Goal: Task Accomplishment & Management: Manage account settings

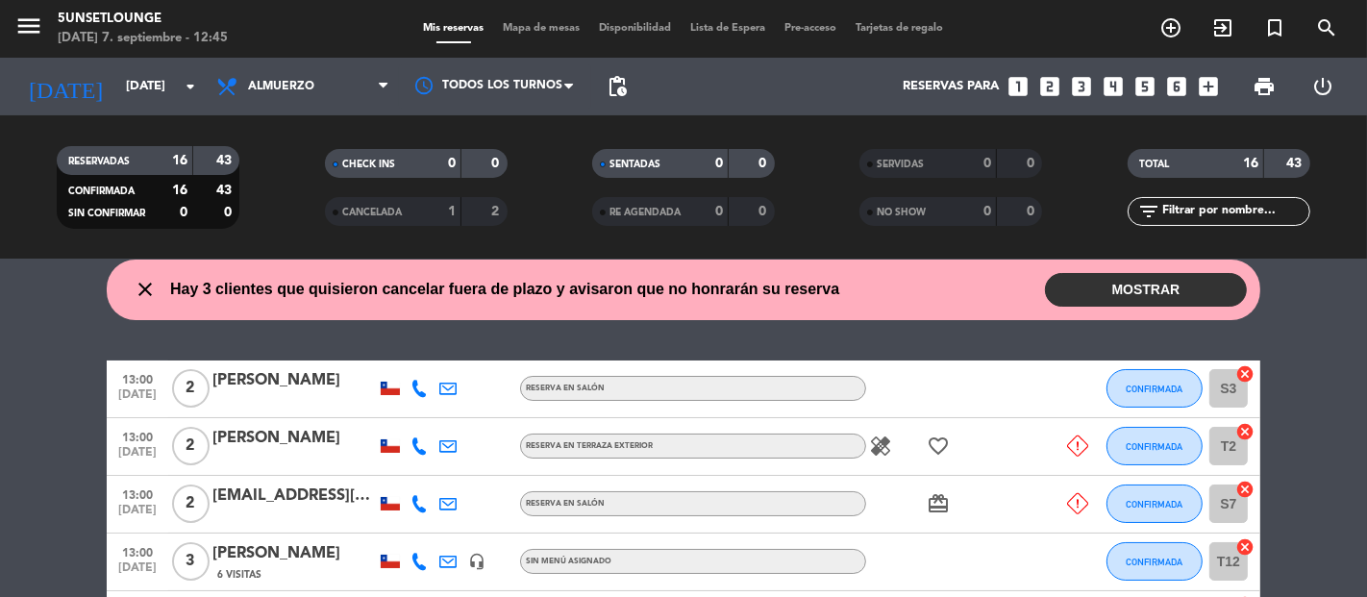
scroll to position [63, 0]
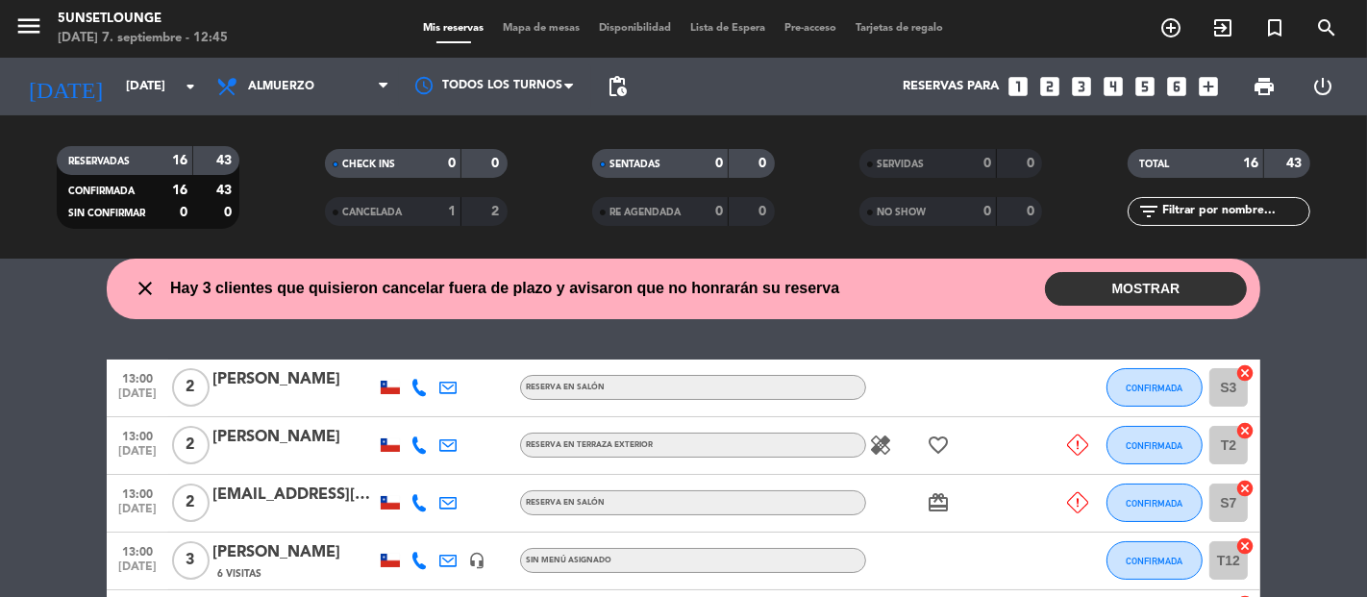
click at [1117, 304] on button "MOSTRAR" at bounding box center [1146, 289] width 202 height 34
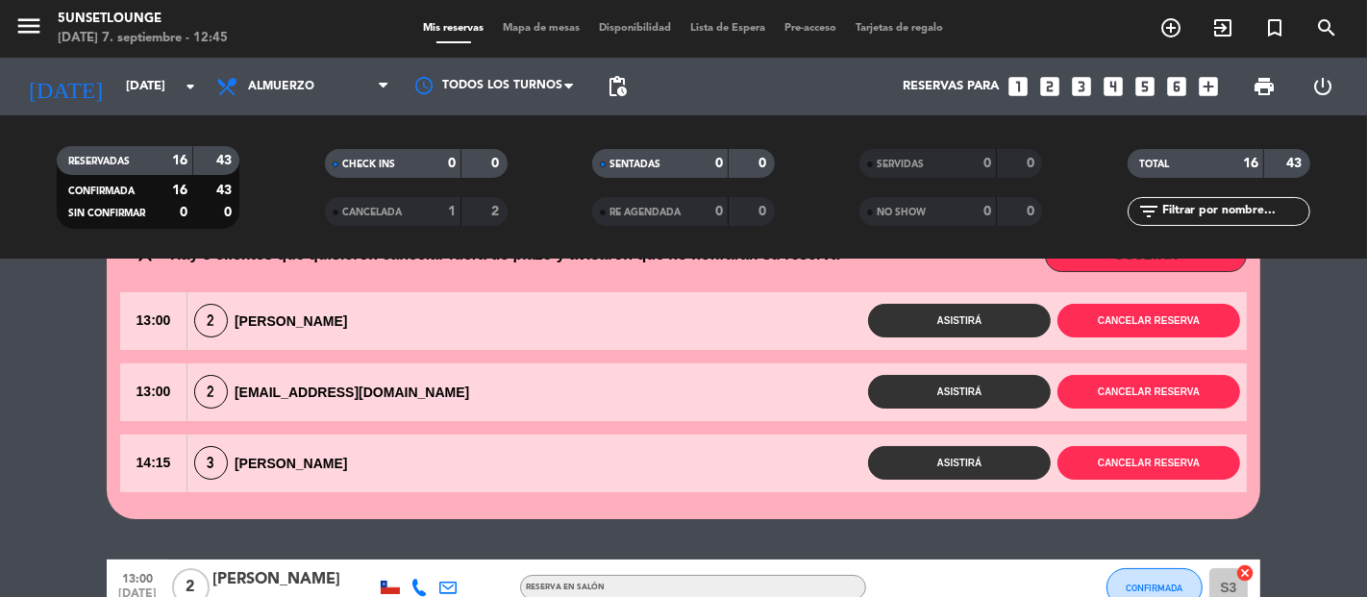
scroll to position [113, 0]
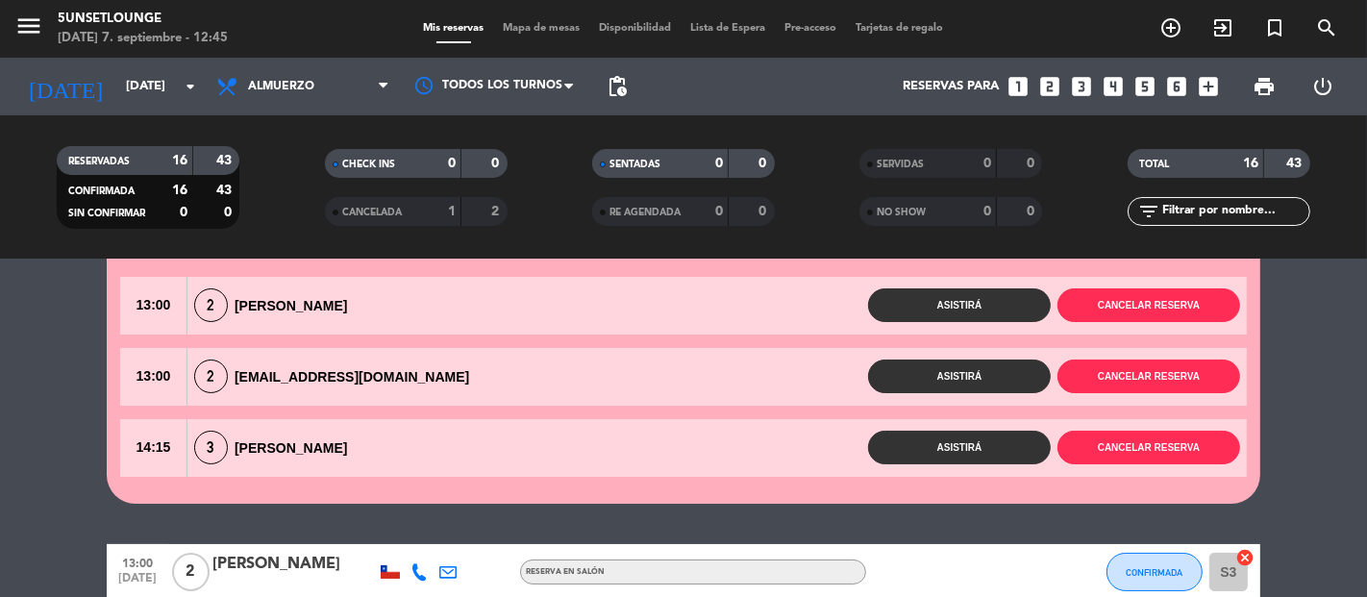
click at [541, 30] on span "Mapa de mesas" at bounding box center [542, 28] width 96 height 11
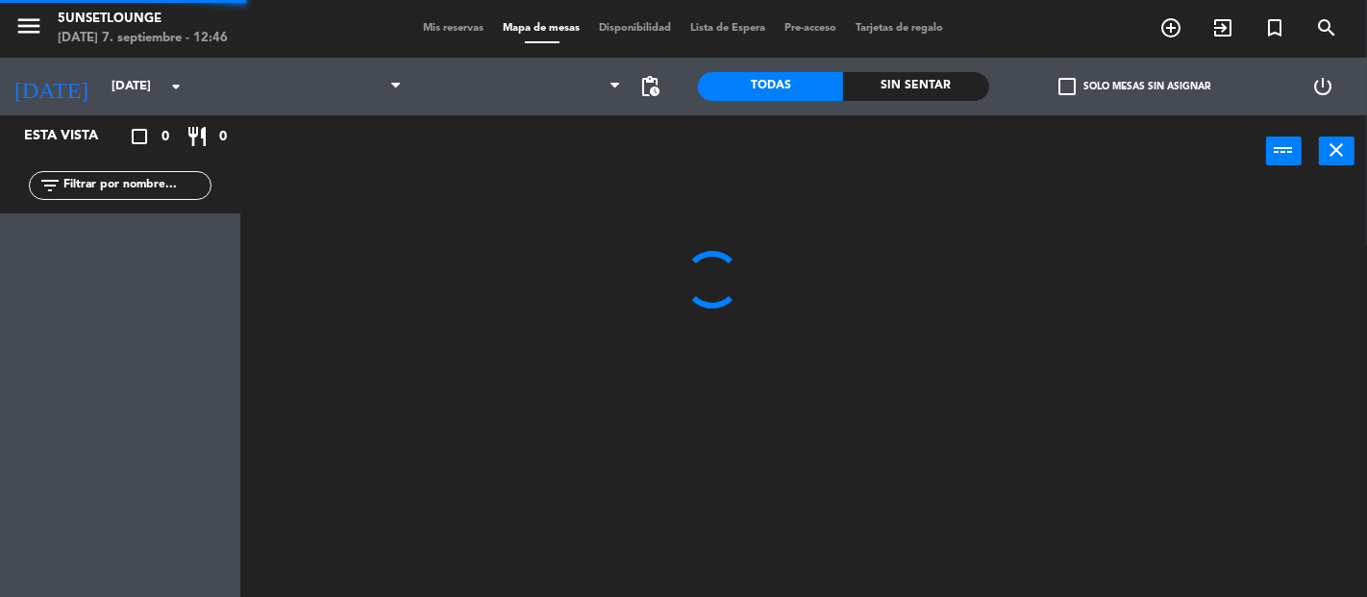
click at [546, 43] on span at bounding box center [542, 42] width 35 height 2
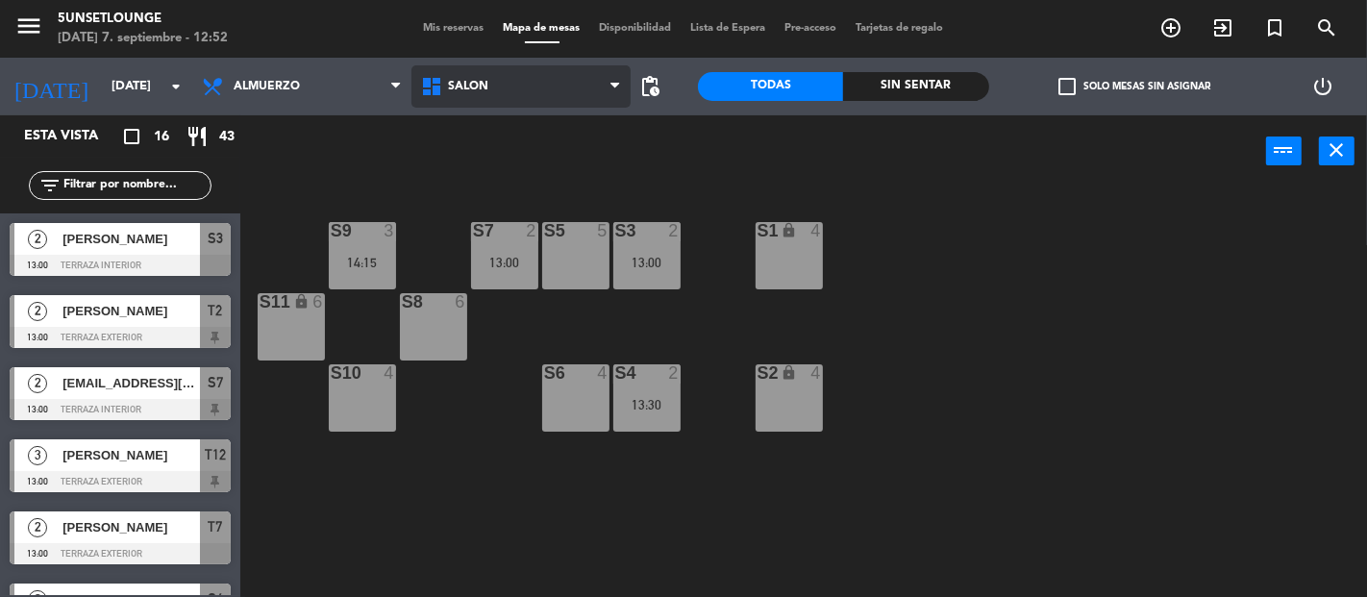
click at [508, 91] on span "Salón" at bounding box center [521, 86] width 219 height 42
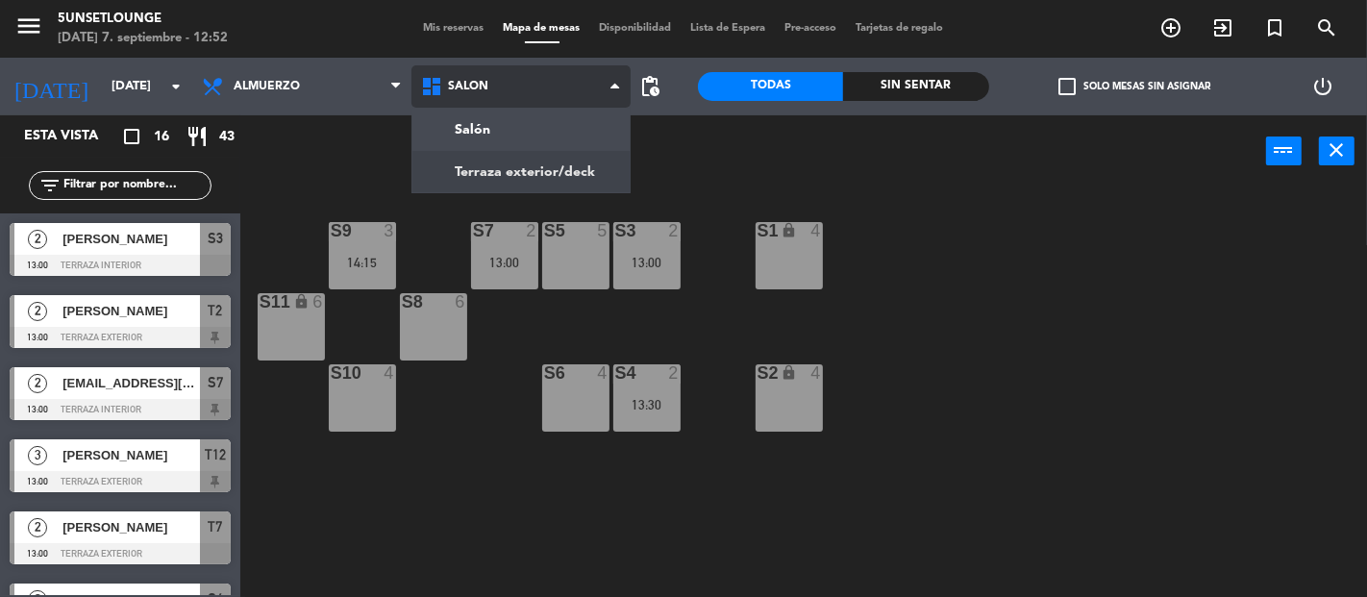
click at [493, 168] on ng-component "menu 5unsetlounge [DATE] 7. septiembre - 12:52 Mis reservas Mapa de mesas Dispo…" at bounding box center [683, 298] width 1367 height 597
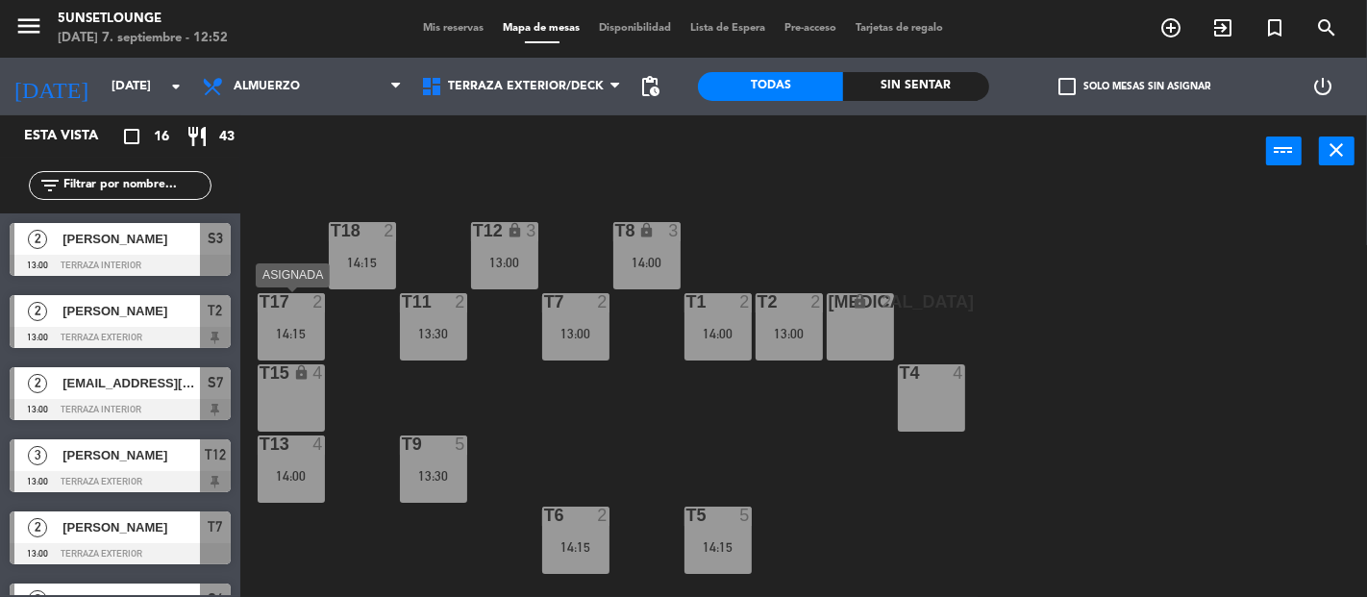
click at [307, 313] on div "t17 2 14:15" at bounding box center [291, 326] width 67 height 67
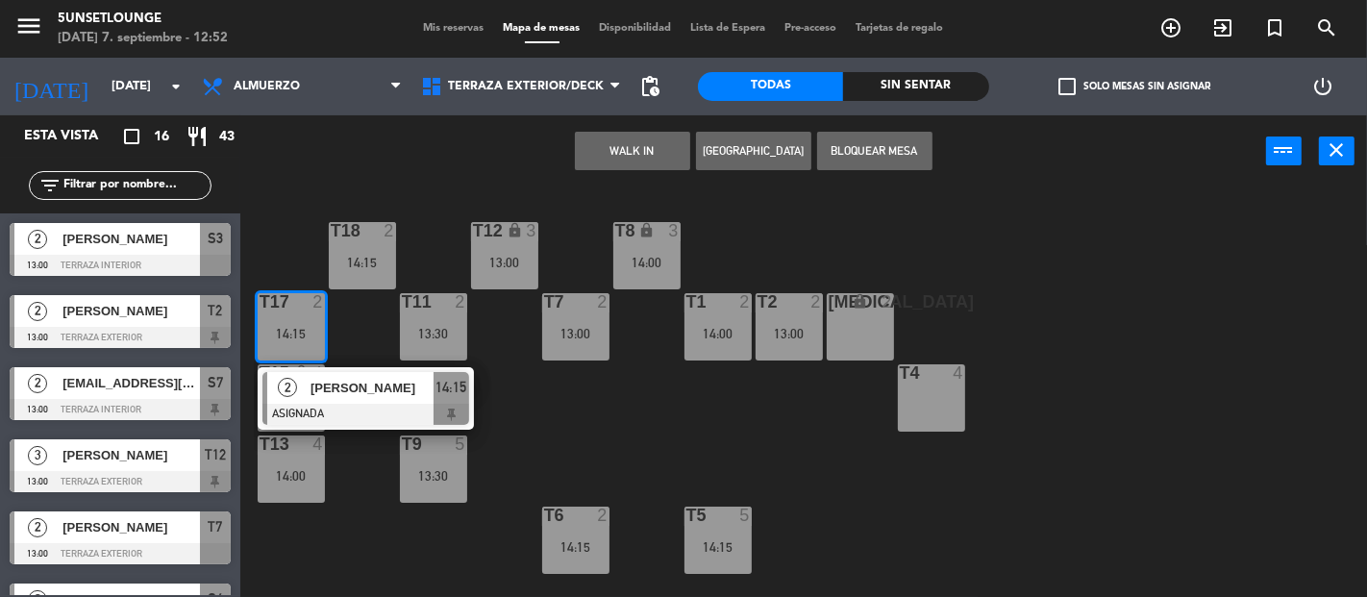
click at [622, 424] on div "T18 2 14:15 T12 lock 3 13:00 T8 lock 3 14:00 t17 2 14:15 2 [PERSON_NAME] ASIGNA…" at bounding box center [811, 393] width 1114 height 410
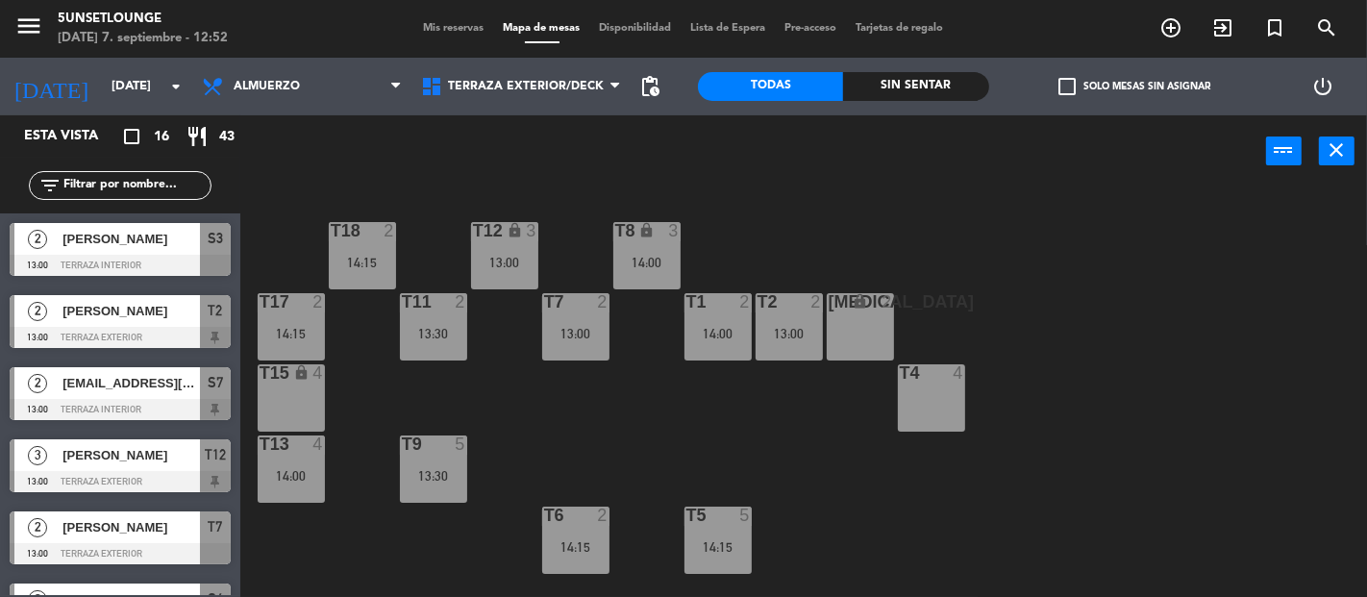
click at [689, 350] on div "T1 2 14:00" at bounding box center [718, 326] width 67 height 67
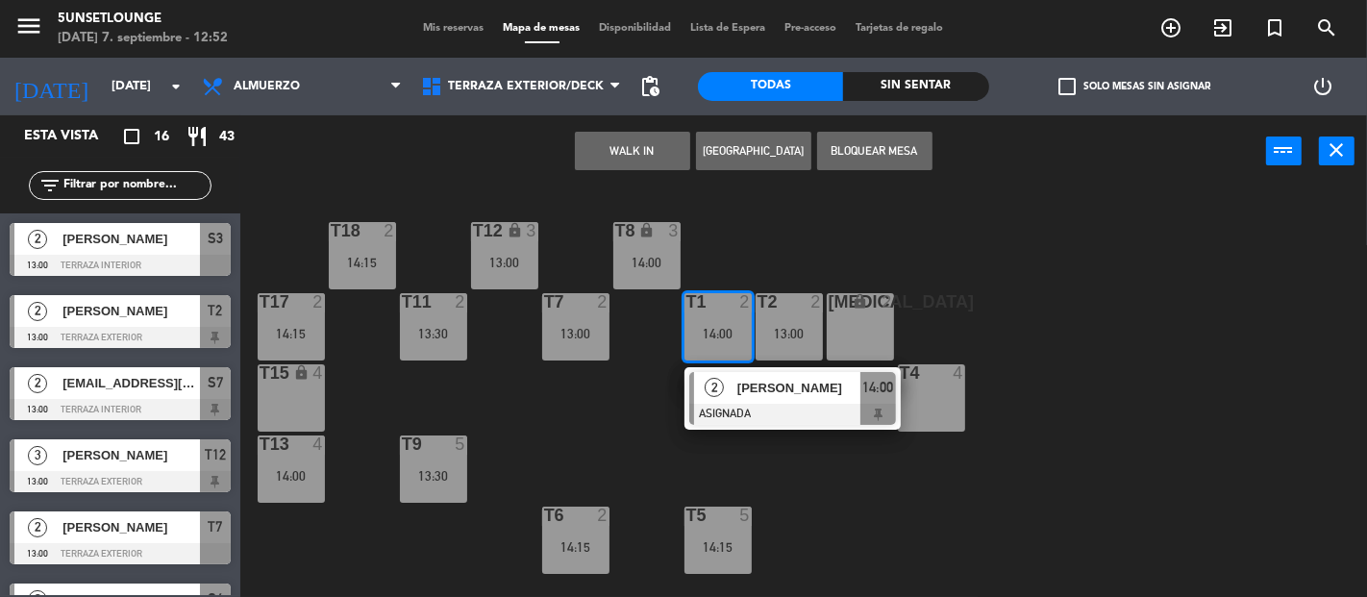
click at [765, 325] on div "T2 2 13:00" at bounding box center [789, 326] width 67 height 67
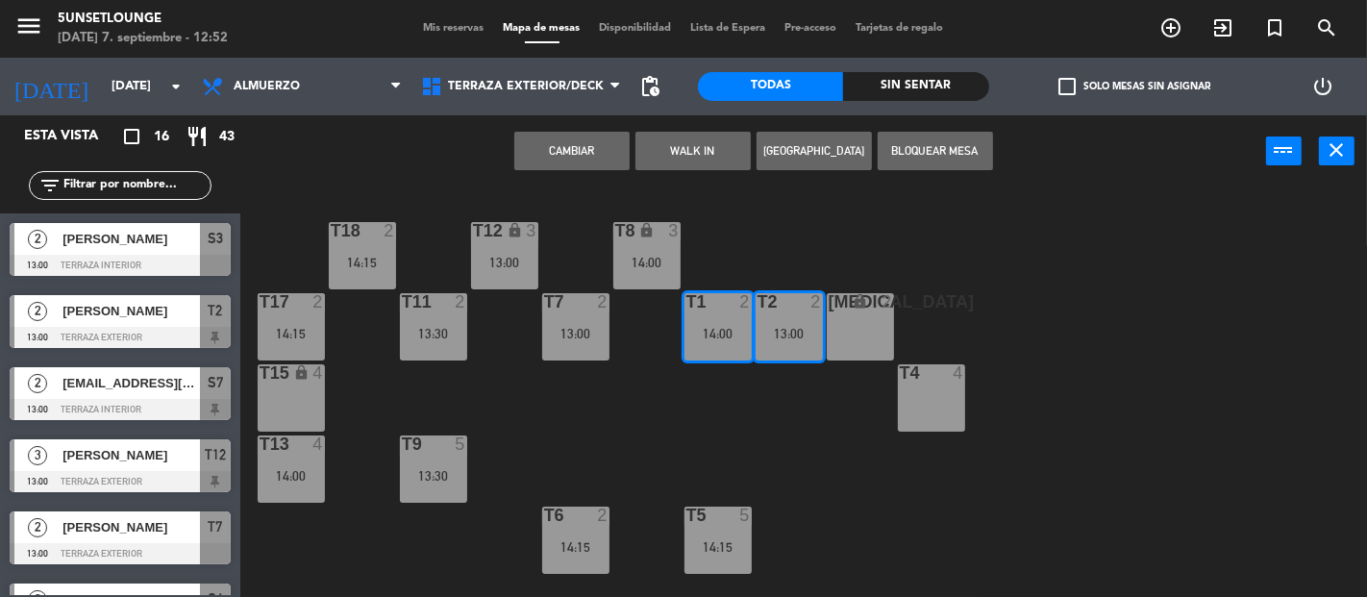
click at [764, 327] on div "13:00" at bounding box center [789, 333] width 67 height 13
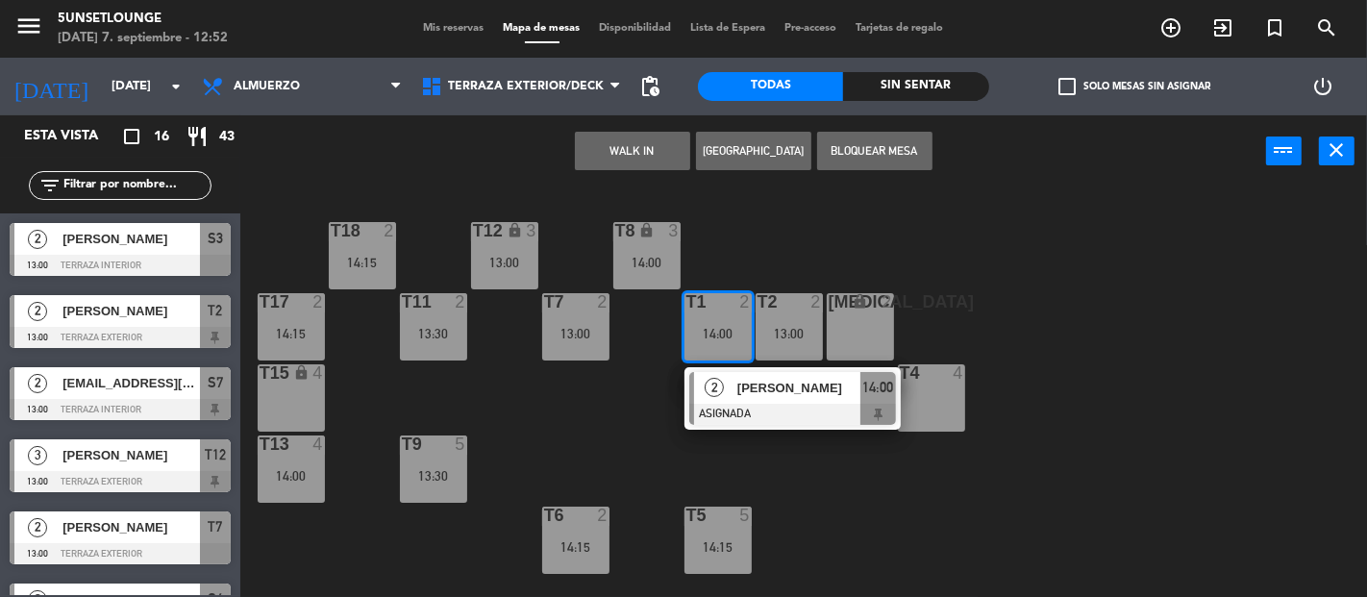
click at [642, 394] on div "T18 2 14:15 T12 lock 3 13:00 T8 lock 3 14:00 t17 2 14:15 T11 2 13:30 T7 2 13:00…" at bounding box center [811, 393] width 1114 height 410
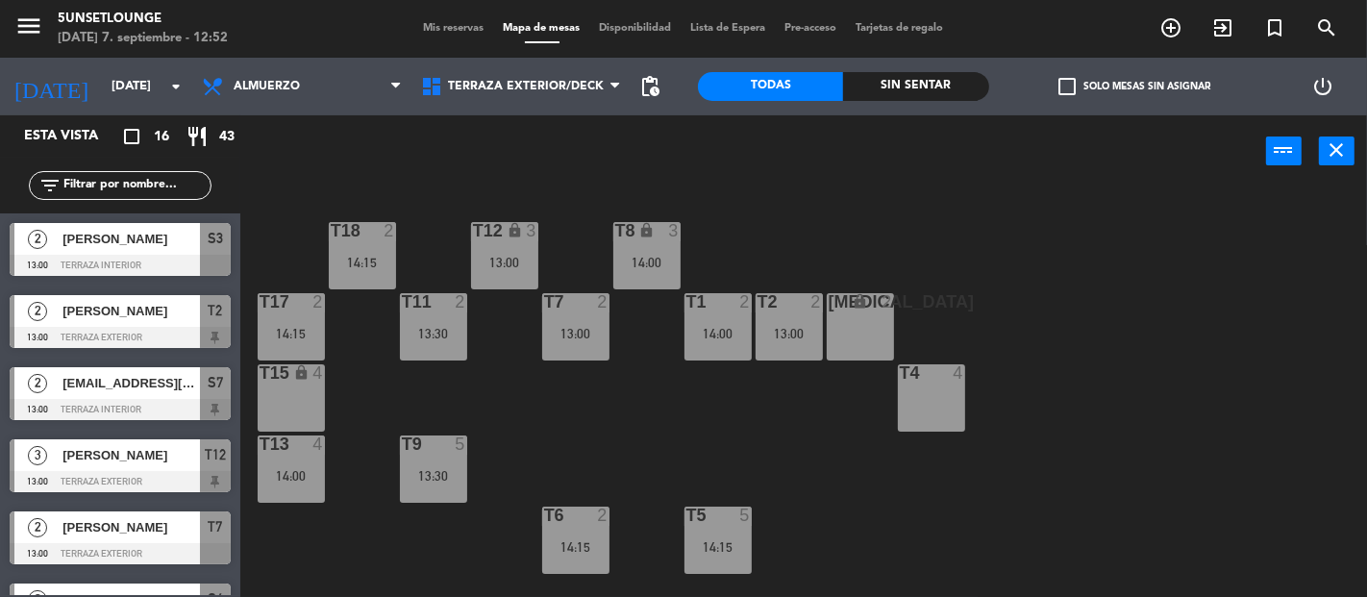
click at [766, 356] on div "T2 2 13:00" at bounding box center [789, 326] width 67 height 67
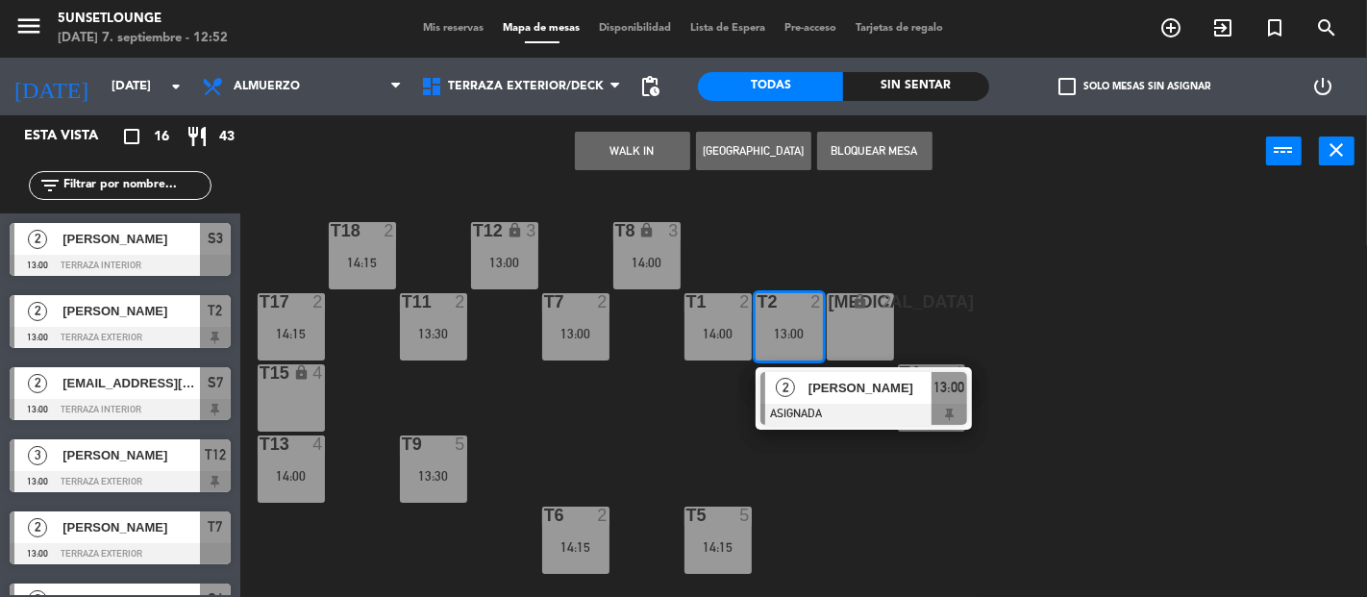
click at [618, 421] on div "T18 2 14:15 T12 lock 3 13:00 T8 lock 3 14:00 t17 2 14:15 T11 2 13:30 T7 2 13:00…" at bounding box center [811, 393] width 1114 height 410
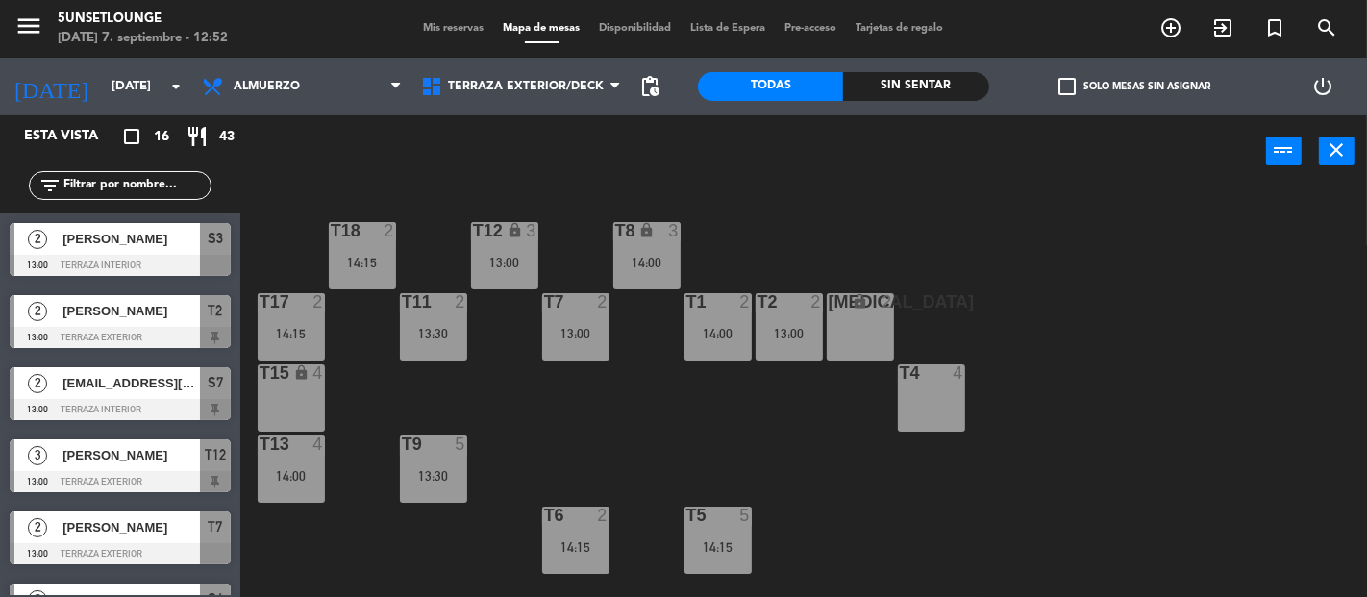
click at [393, 330] on div "T18 2 14:15 T12 lock 3 13:00 T8 lock 3 14:00 t17 2 14:15 T11 2 13:30 T7 2 13:00…" at bounding box center [811, 393] width 1114 height 410
click at [421, 322] on div "T11 2 13:30" at bounding box center [433, 326] width 67 height 67
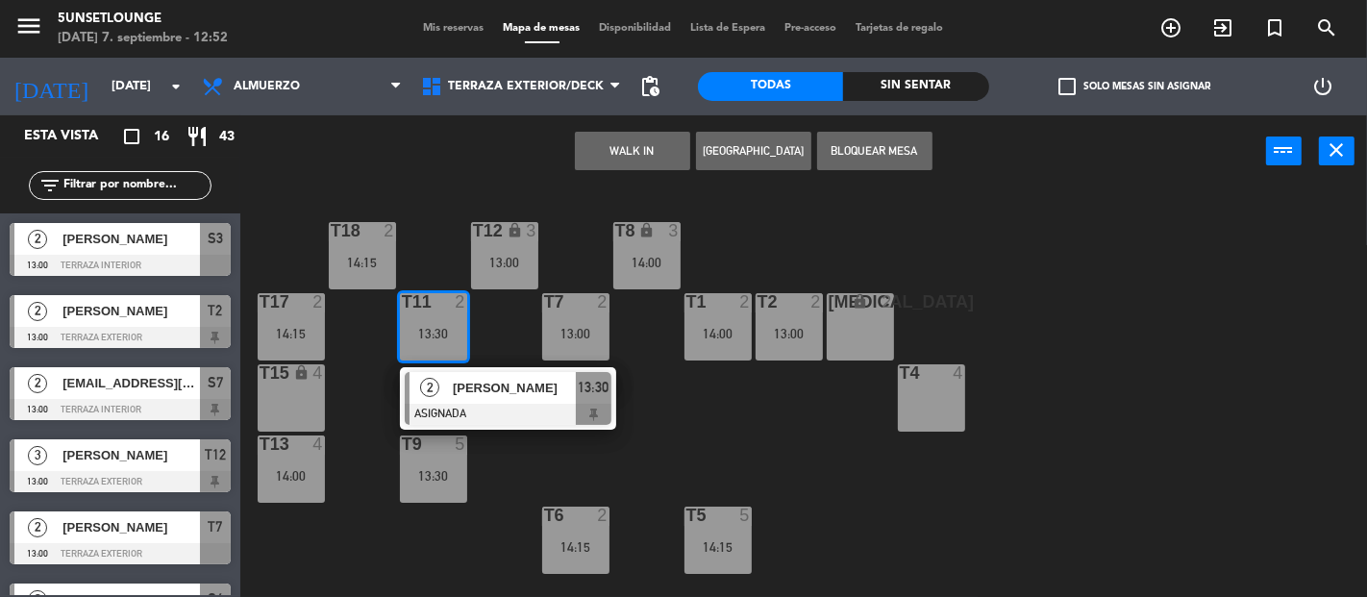
click at [686, 487] on div "T18 2 14:15 T12 lock 3 13:00 T8 lock 3 14:00 t17 2 14:15 T11 2 13:30 2 [PERSON_…" at bounding box center [811, 393] width 1114 height 410
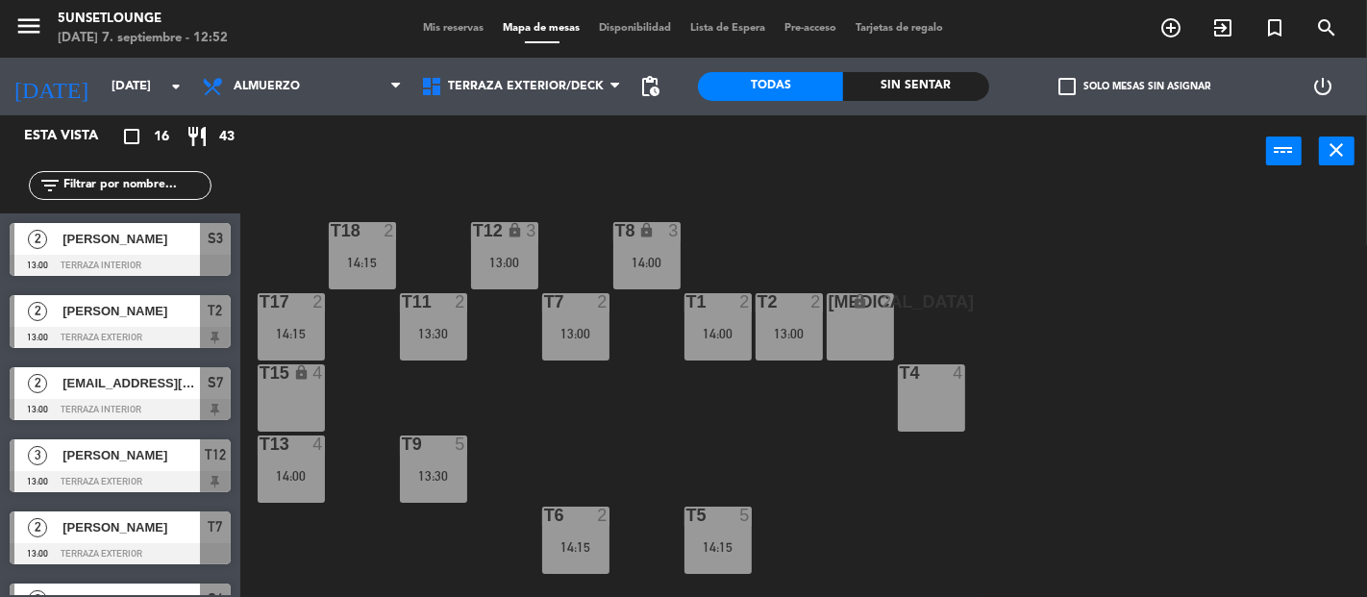
click at [582, 342] on div "T7 2 13:00" at bounding box center [575, 326] width 67 height 67
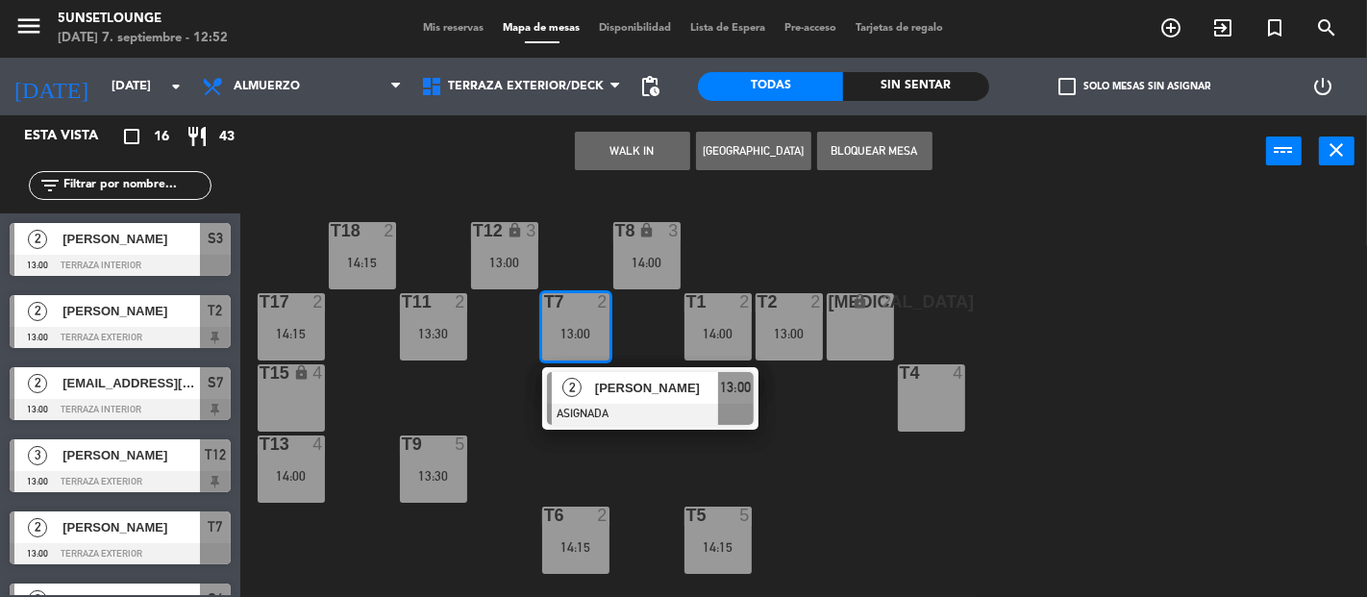
click at [496, 384] on div "T18 2 14:15 T12 lock 3 13:00 T8 lock 3 14:00 t17 2 14:15 T11 2 13:30 T7 2 13:00…" at bounding box center [811, 393] width 1114 height 410
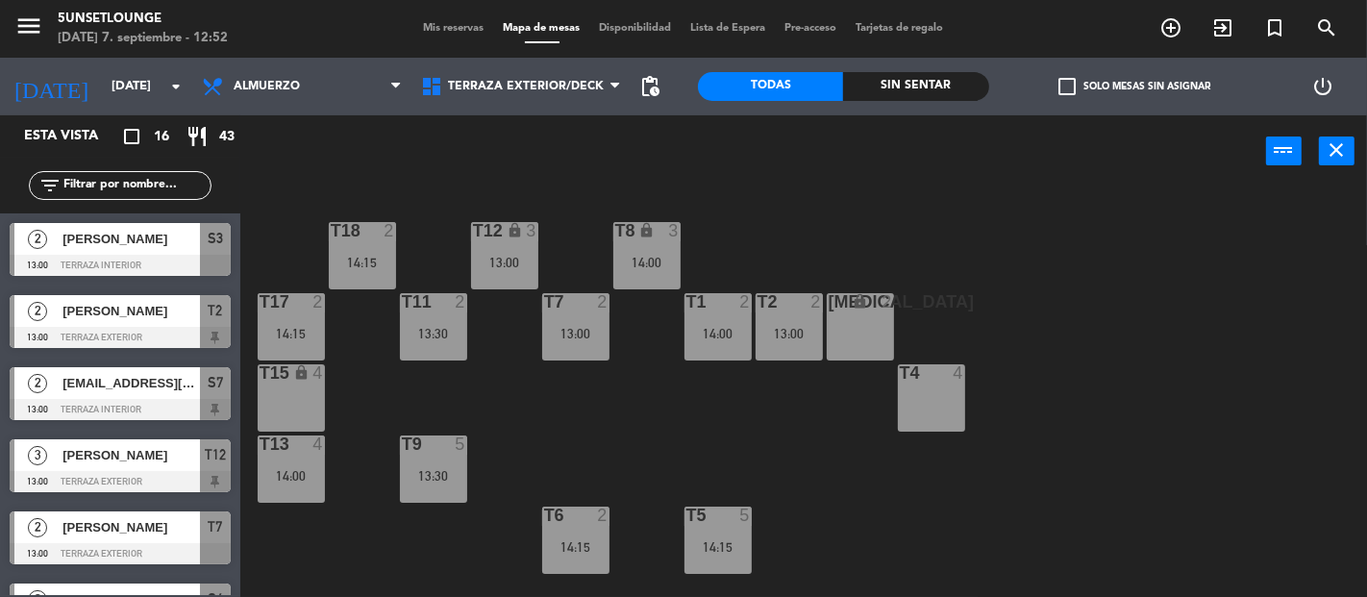
click at [389, 271] on div "T18 2 14:15" at bounding box center [362, 255] width 67 height 67
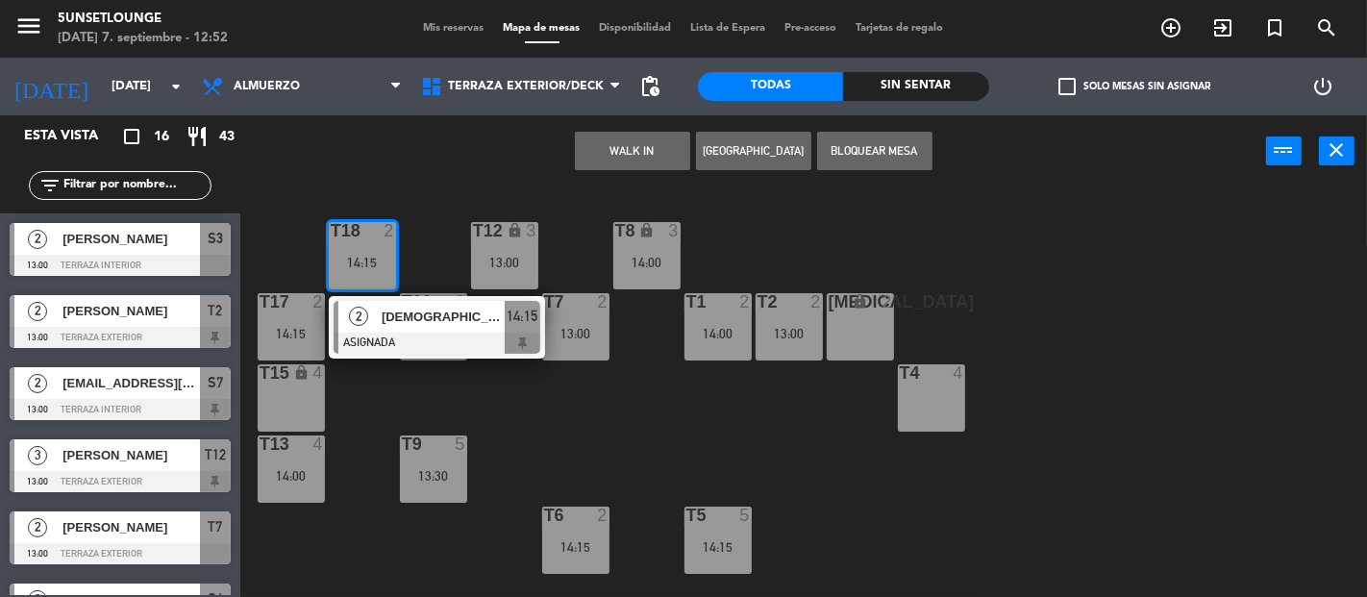
click at [412, 242] on div "T18 2 14:15 2 [PERSON_NAME] ASIGNADA 14:15 T12 lock 3 13:00 T8 lock 3 14:00 t17…" at bounding box center [811, 393] width 1114 height 410
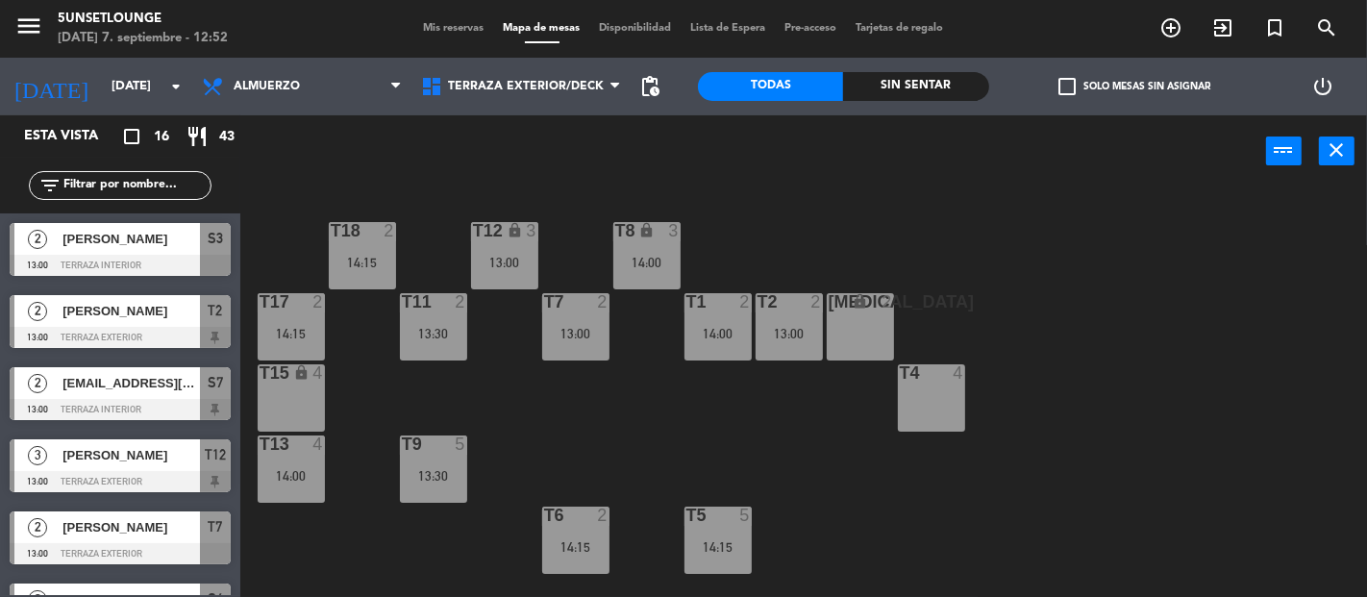
click at [452, 26] on span "Mis reservas" at bounding box center [454, 28] width 80 height 11
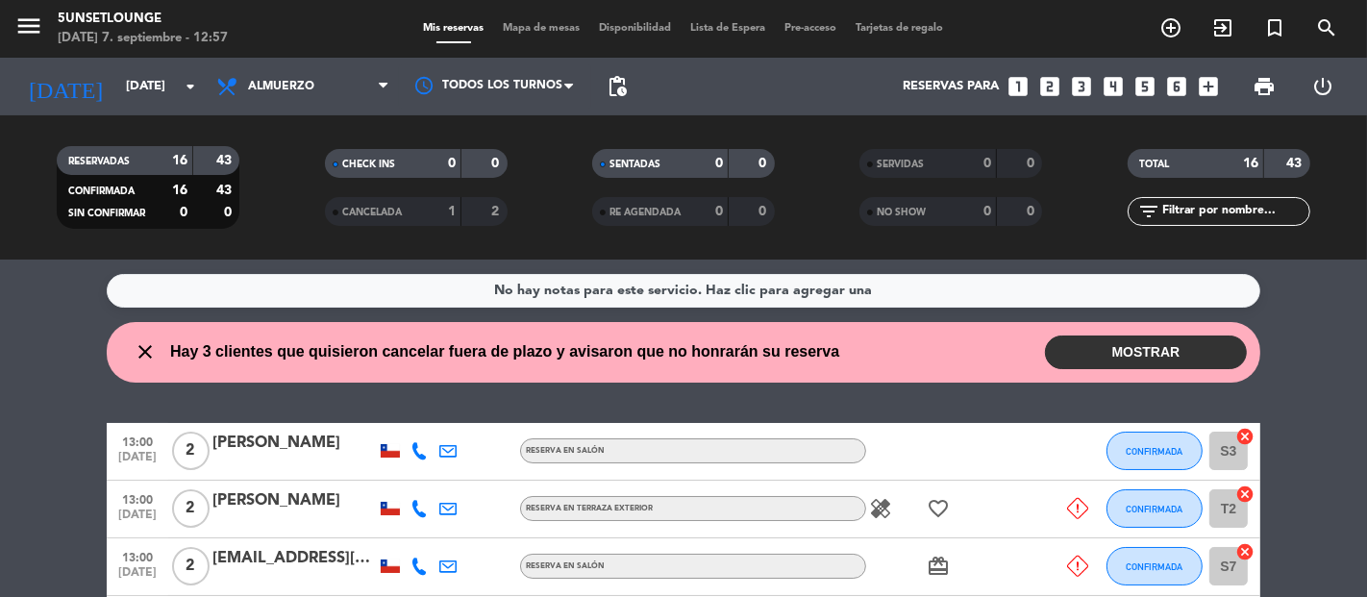
click at [1080, 356] on button "MOSTRAR" at bounding box center [1146, 353] width 202 height 34
click at [543, 24] on span "Mapa de mesas" at bounding box center [542, 28] width 96 height 11
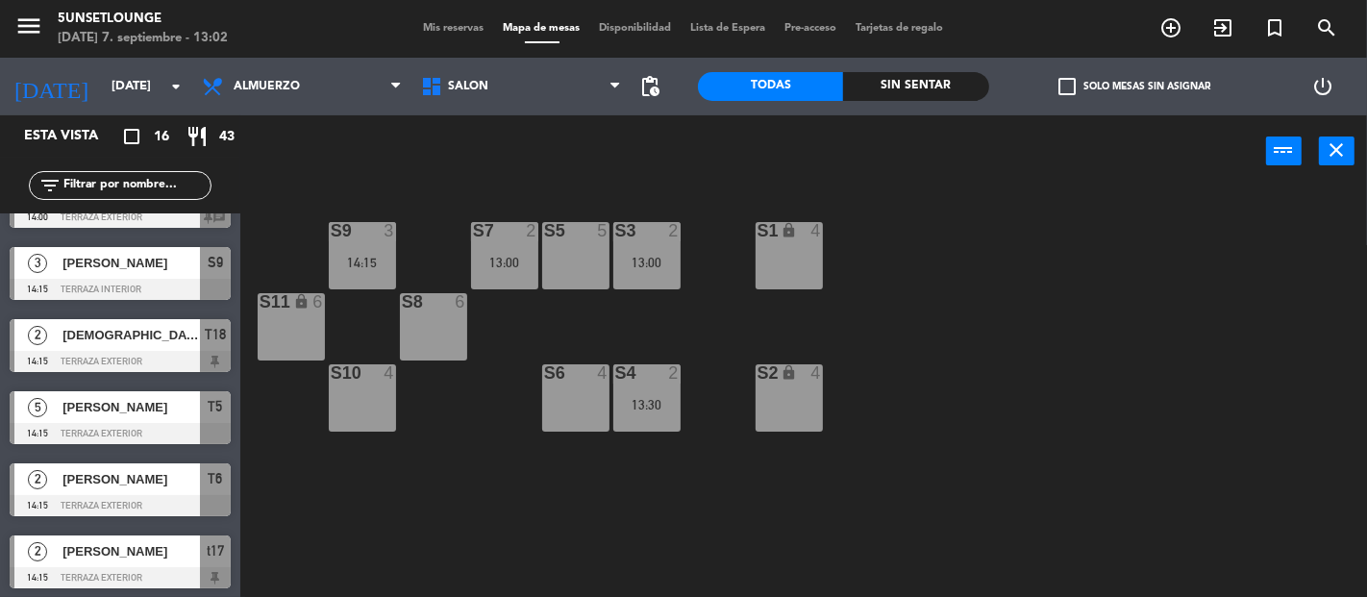
scroll to position [771, 0]
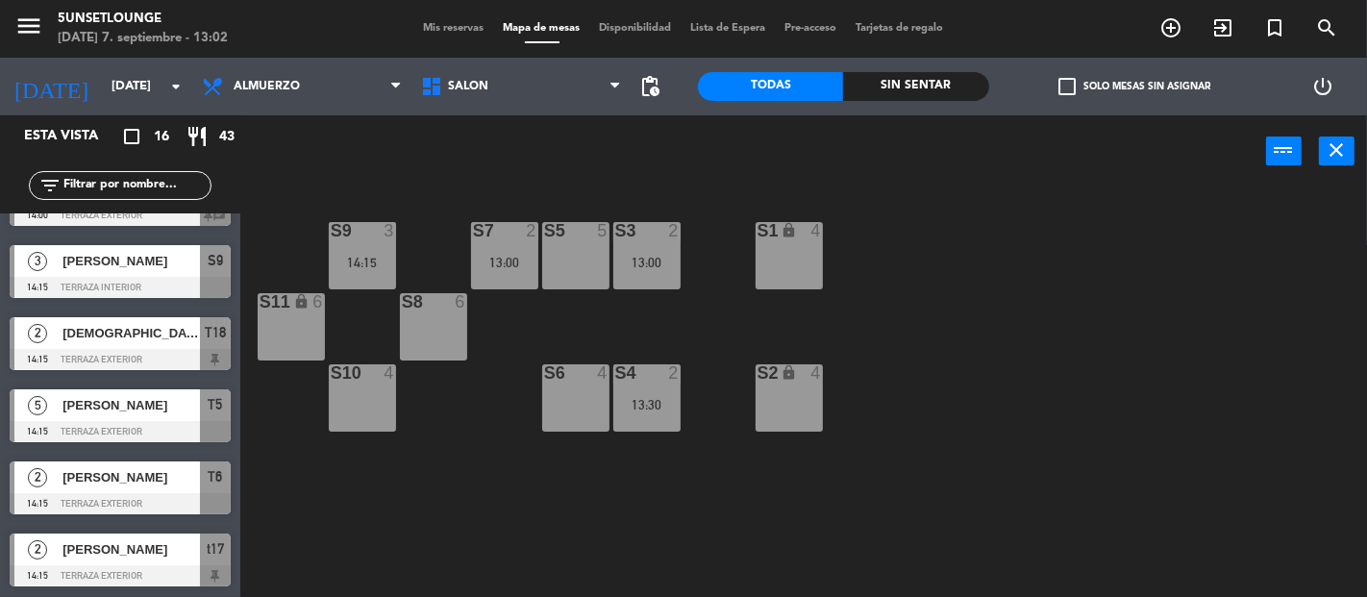
click at [461, 28] on span "Mis reservas" at bounding box center [454, 28] width 80 height 11
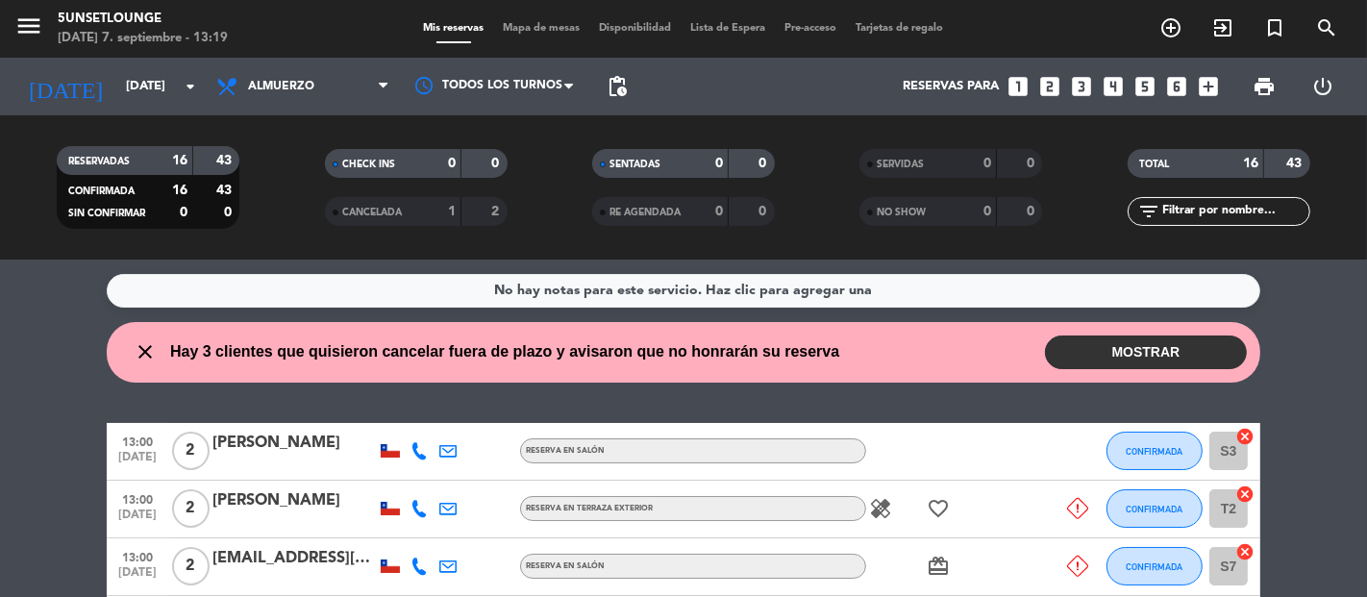
click at [0, 402] on div "No hay notas para este servicio. Haz clic para agregar una close Hay 3 clientes…" at bounding box center [683, 429] width 1367 height 338
click at [1170, 343] on button "MOSTRAR" at bounding box center [1146, 353] width 202 height 34
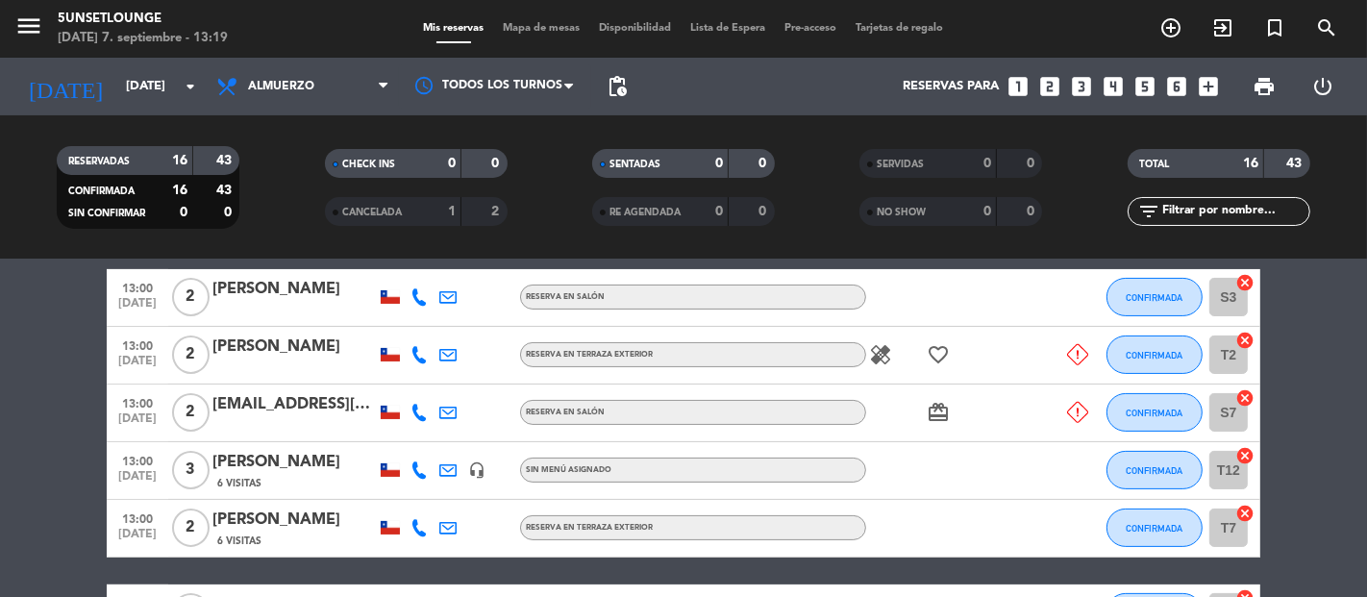
scroll to position [388, 0]
